Goal: Information Seeking & Learning: Learn about a topic

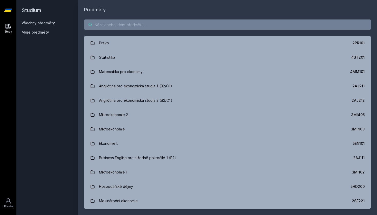
click at [155, 24] on input "search" at bounding box center [227, 25] width 287 height 10
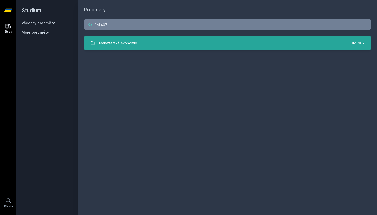
type input "3MI407"
click at [143, 44] on link "Manažerská ekonomie 3MI407" at bounding box center [227, 43] width 287 height 14
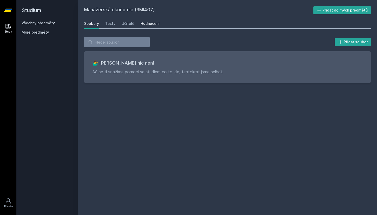
click at [147, 25] on div "Hodnocení" at bounding box center [150, 23] width 19 height 5
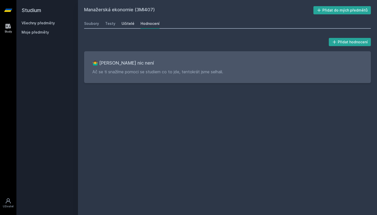
click at [125, 27] on link "Učitelé" at bounding box center [128, 23] width 13 height 10
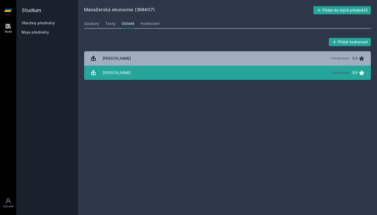
click at [129, 71] on div "[PERSON_NAME]" at bounding box center [117, 73] width 29 height 10
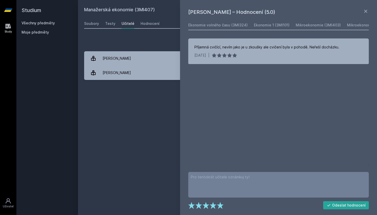
click at [134, 103] on div "Manažerská ekonomie (3MI407) Přidat do mých předmětů [GEOGRAPHIC_DATA] Testy Uč…" at bounding box center [227, 107] width 287 height 203
